Goal: Task Accomplishment & Management: Manage account settings

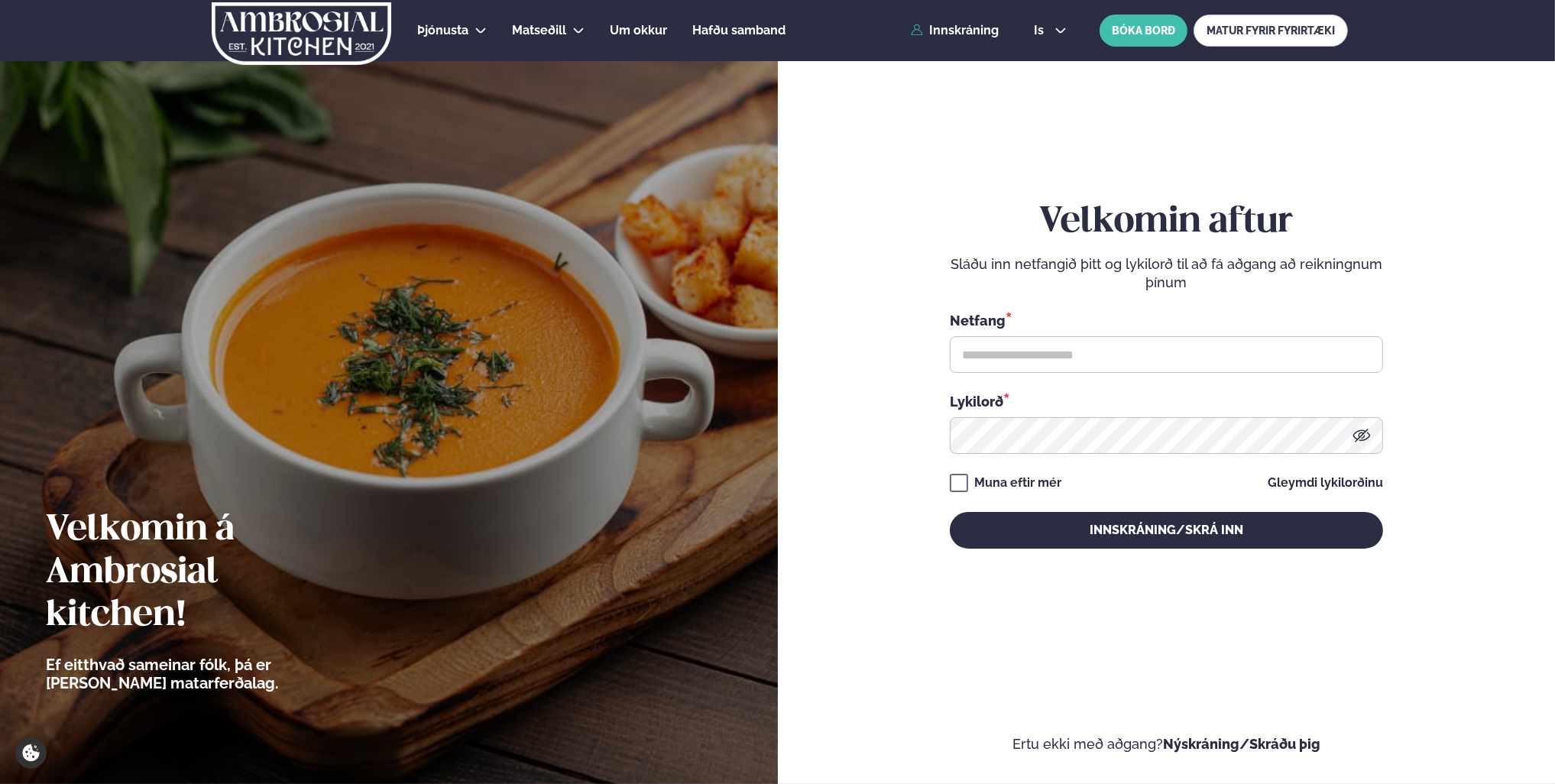
click at [1122, 352] on input "text" at bounding box center [1166, 354] width 433 height 36
click at [1202, 356] on input "text" at bounding box center [1166, 354] width 433 height 36
click at [1111, 352] on input "text" at bounding box center [1166, 354] width 433 height 36
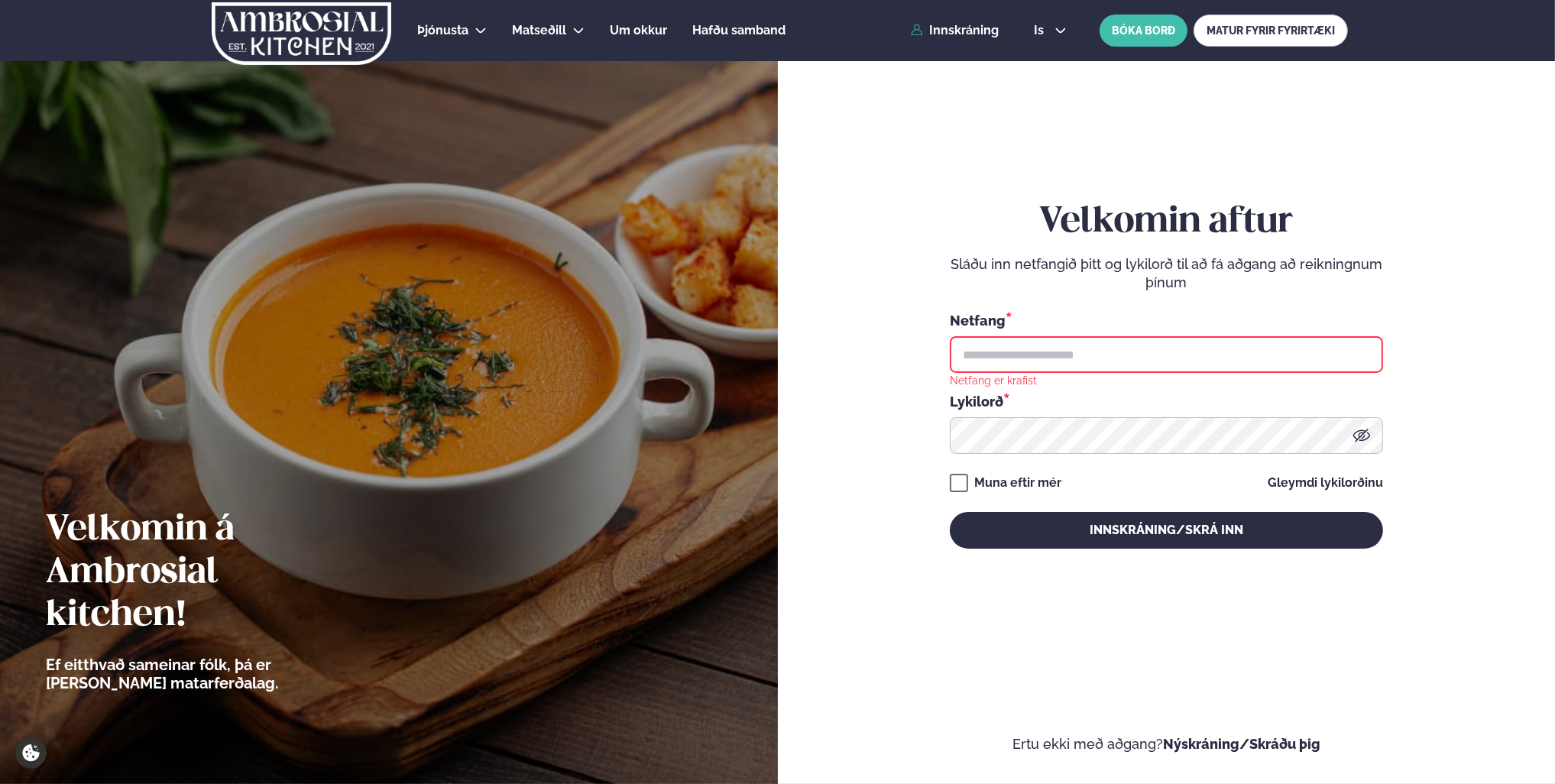
click at [1174, 353] on input "text" at bounding box center [1166, 354] width 433 height 36
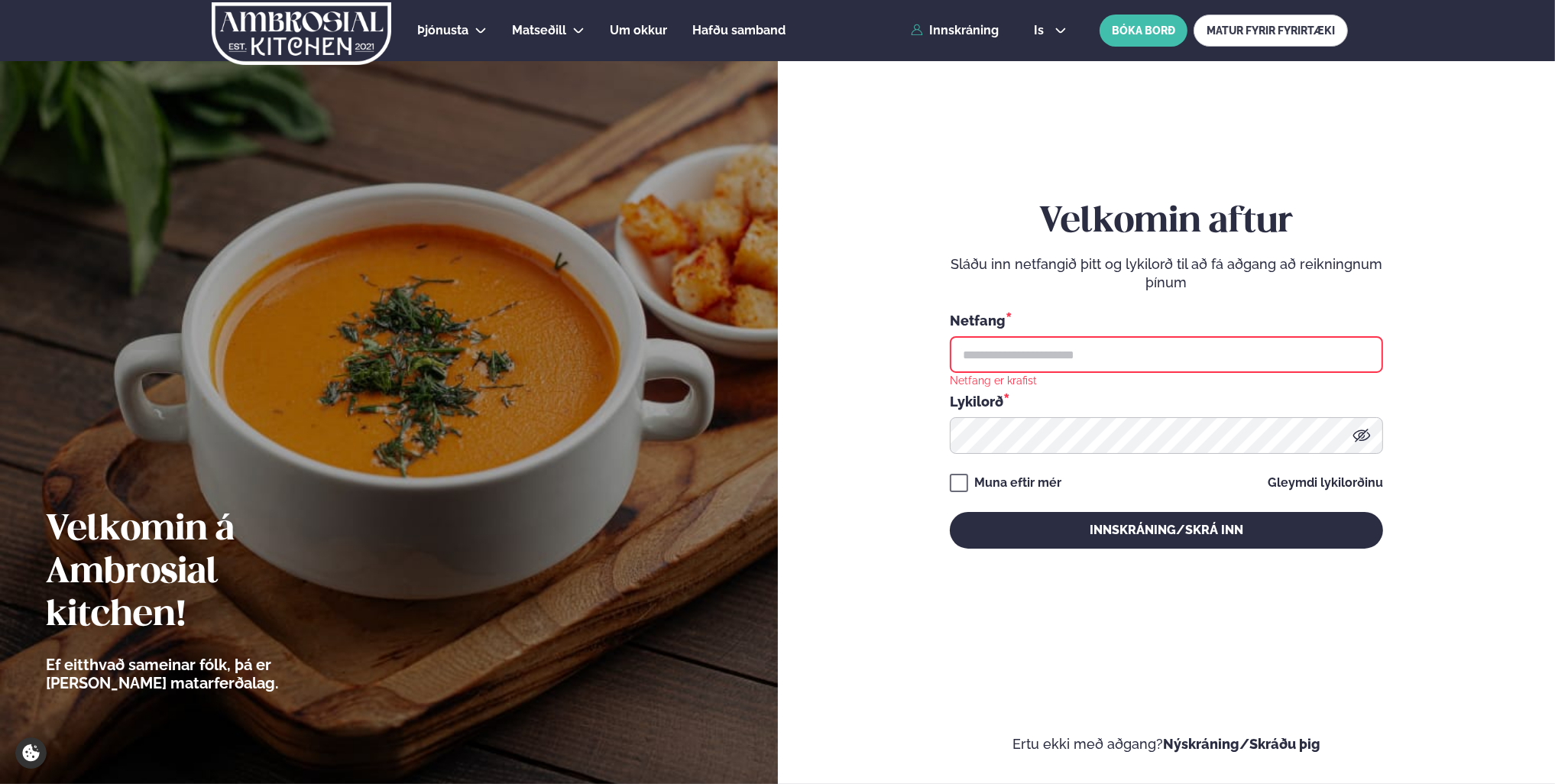
type input "**********"
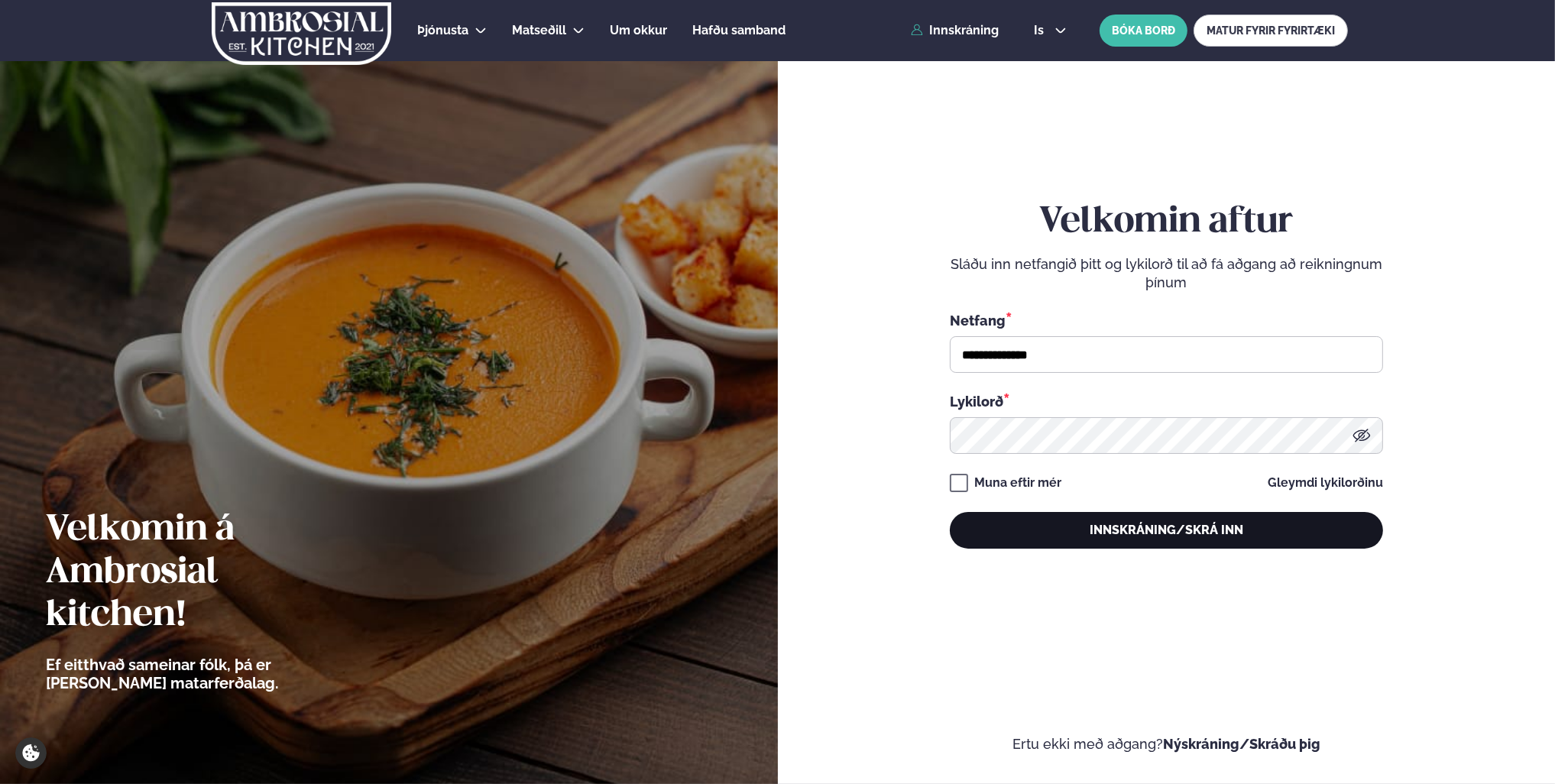
click at [1154, 522] on button "Innskráning/Skrá inn" at bounding box center [1166, 529] width 433 height 36
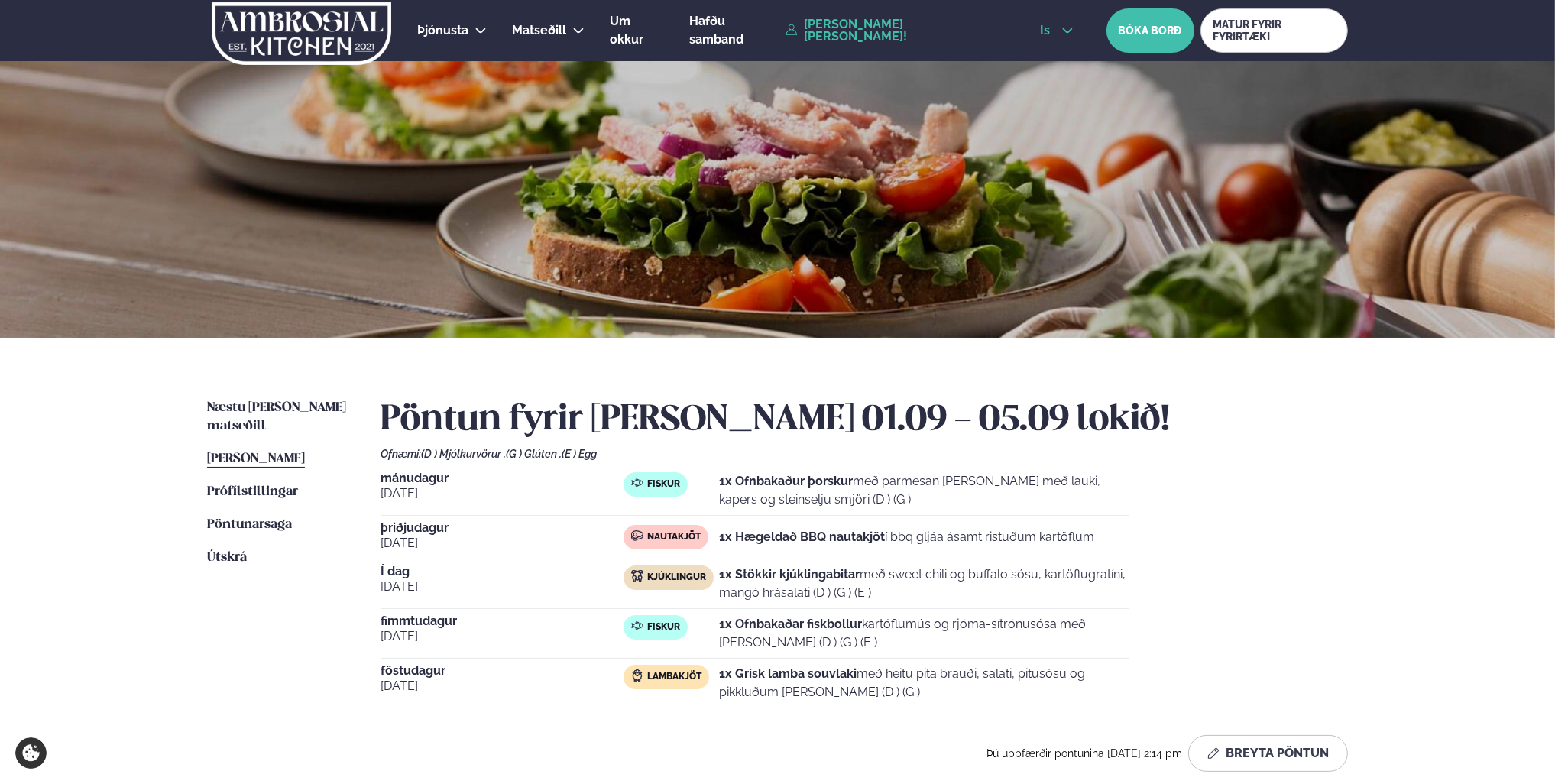
click at [1053, 28] on button "is" at bounding box center [1056, 30] width 57 height 12
click at [1051, 62] on link "en" at bounding box center [1056, 58] width 57 height 30
